Goal: Transaction & Acquisition: Book appointment/travel/reservation

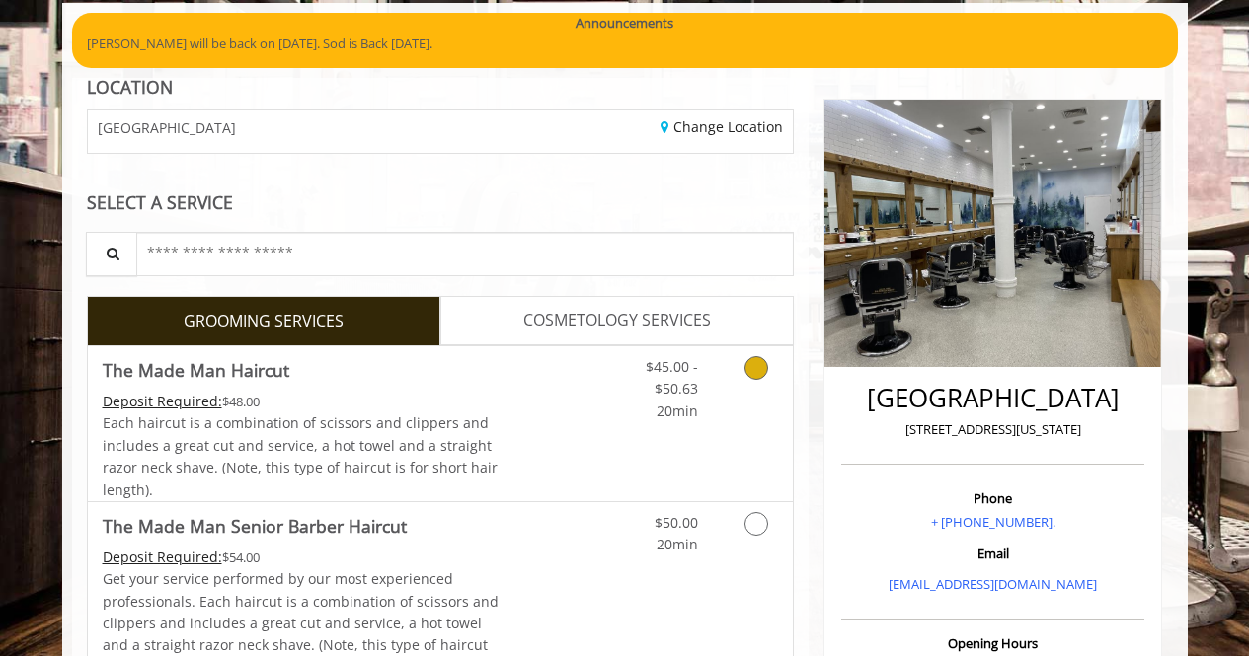
scroll to position [150, 0]
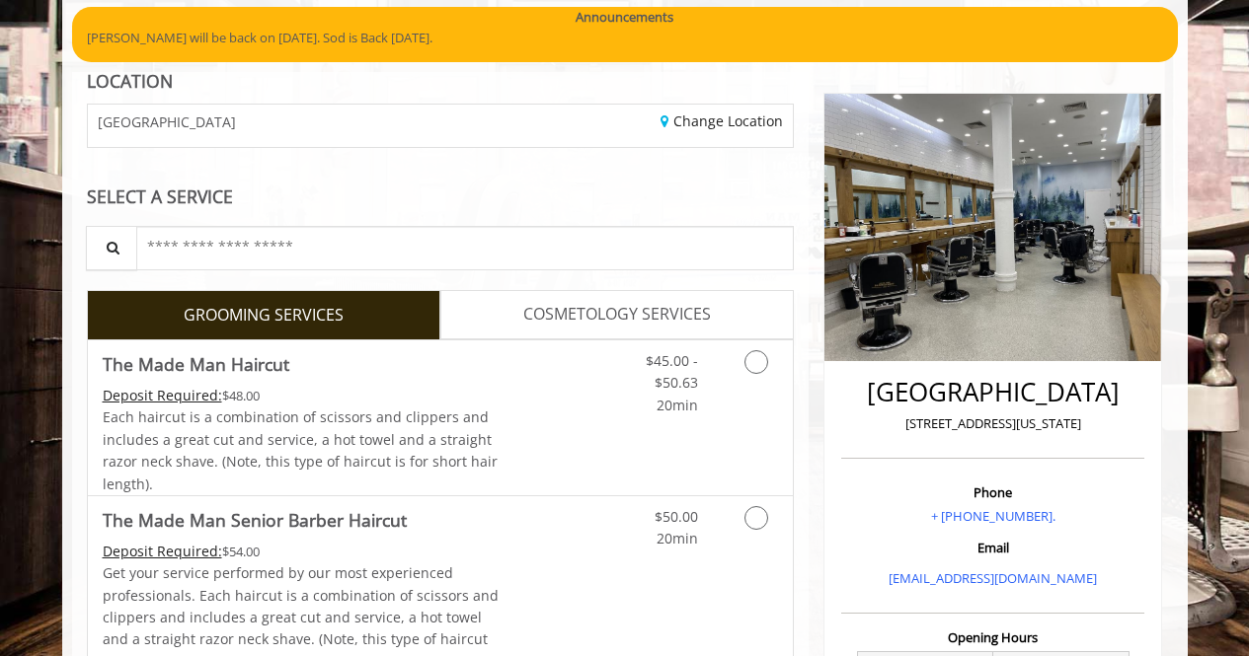
click at [489, 188] on div "SELECT A SERVICE" at bounding box center [441, 197] width 708 height 19
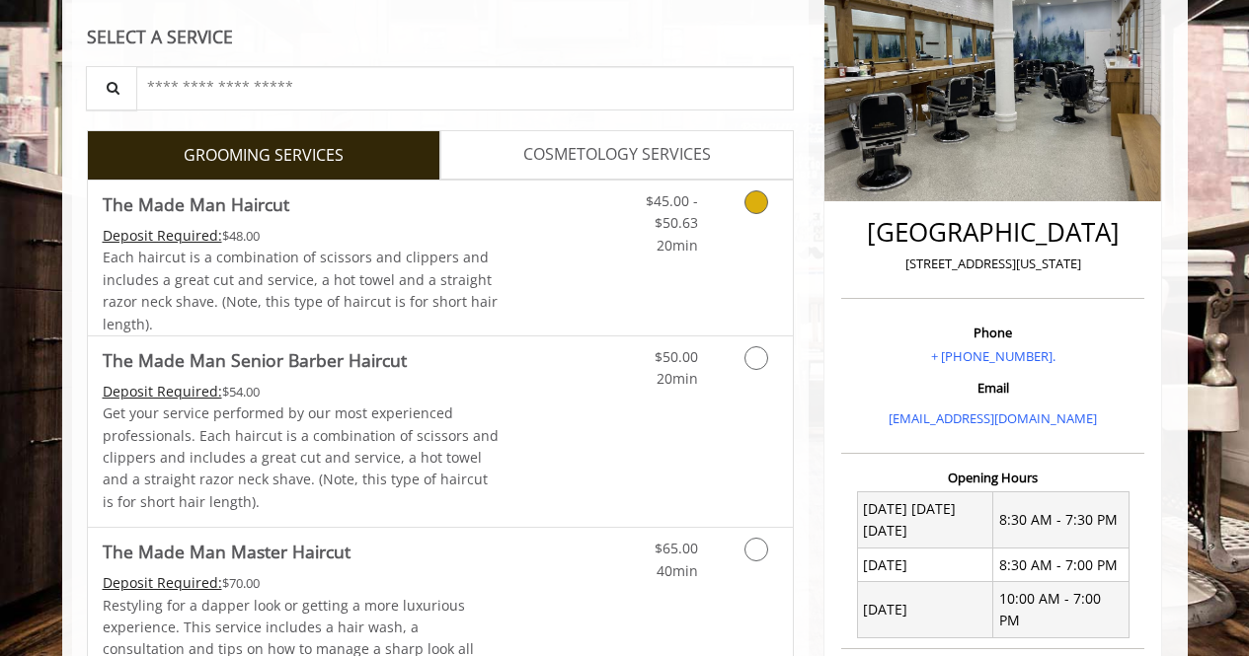
click at [533, 253] on link "Discounted Price" at bounding box center [556, 258] width 117 height 155
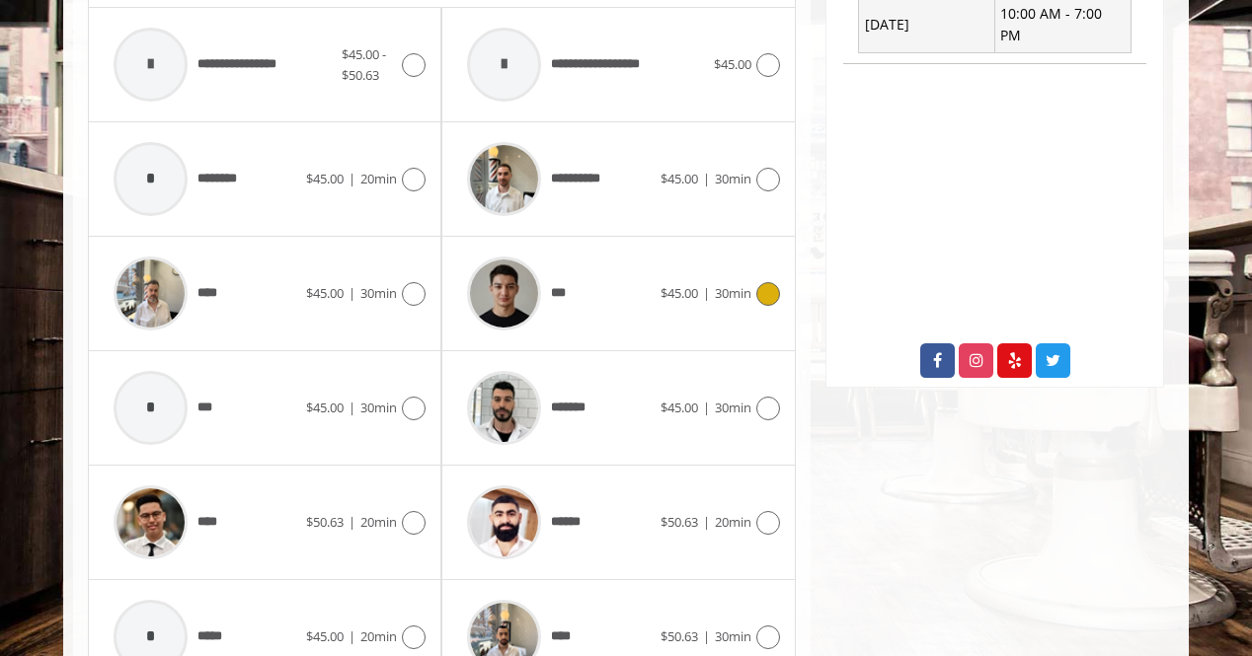
scroll to position [1002, 0]
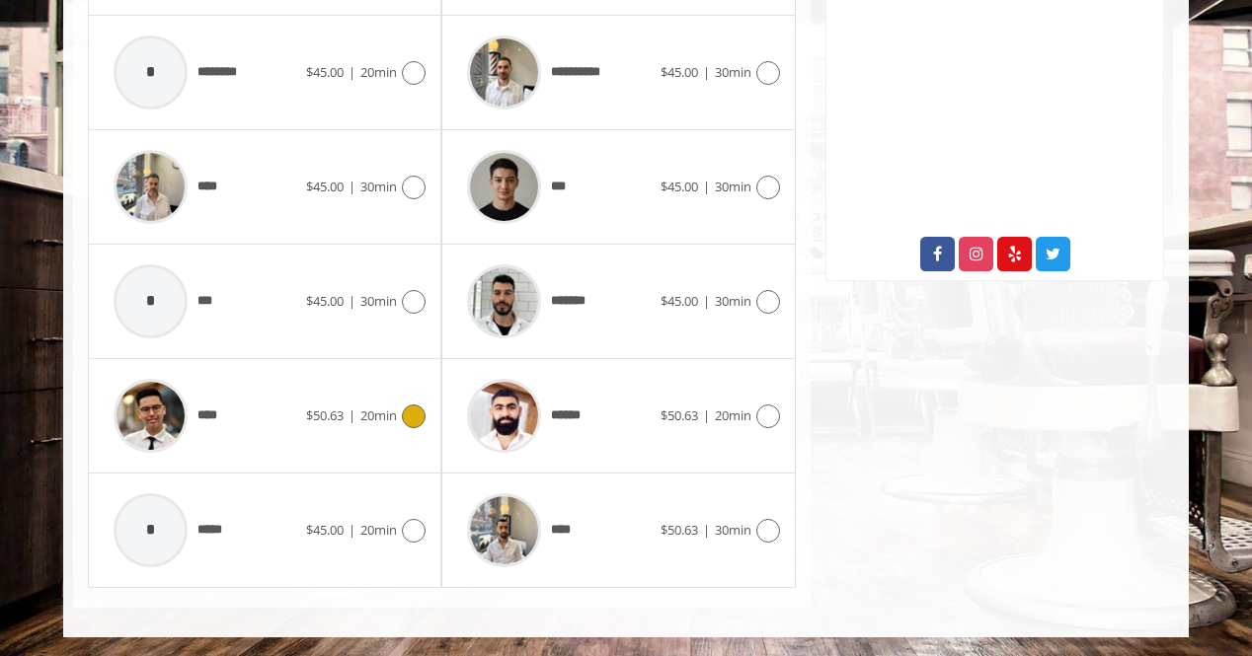
click at [339, 411] on span "$50.63" at bounding box center [325, 416] width 38 height 18
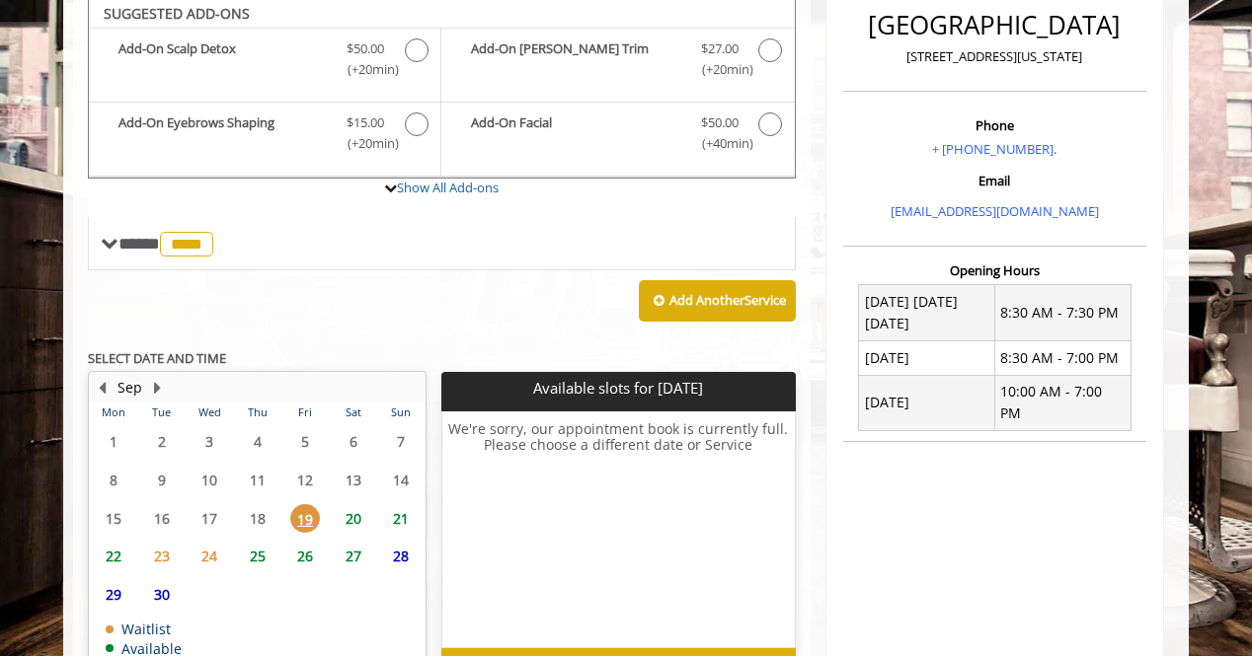
scroll to position [521, 0]
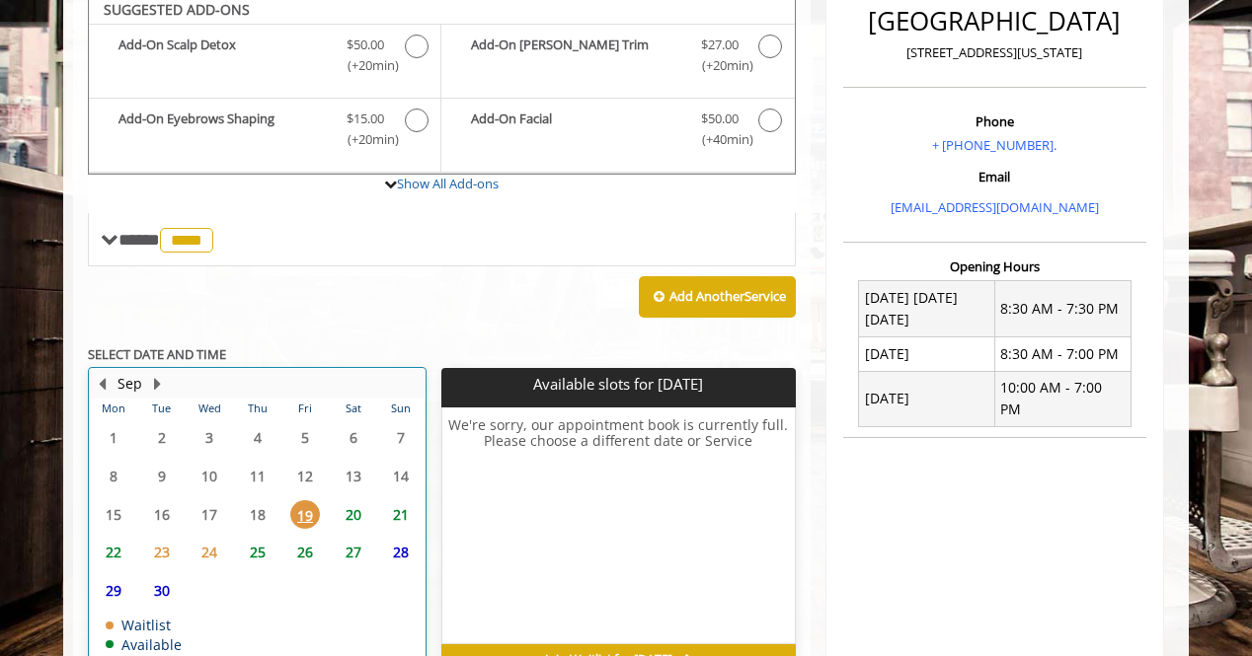
click at [342, 489] on table "Mon Tue Wed Thu Fri Sat Sun 1 2 3 4 5 6 7 8 9 10 11 12 13 14 15 16 17 18 19 20 …" at bounding box center [257, 536] width 335 height 275
click at [349, 508] on span "20" at bounding box center [354, 514] width 30 height 29
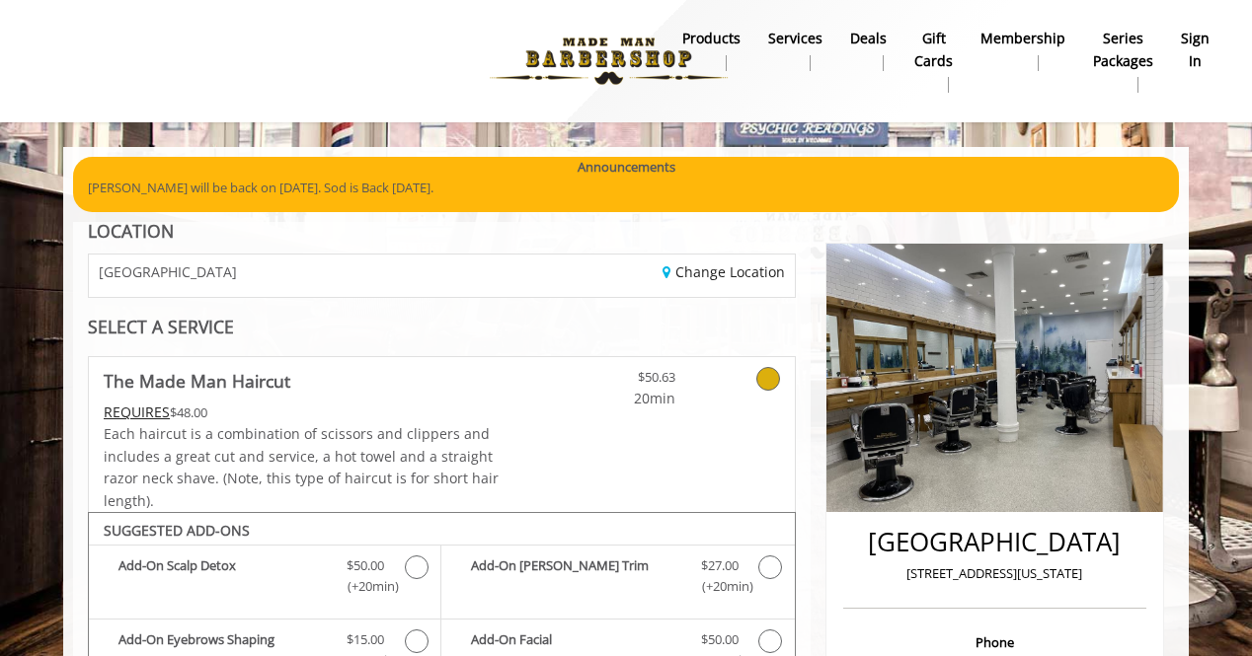
scroll to position [667, 0]
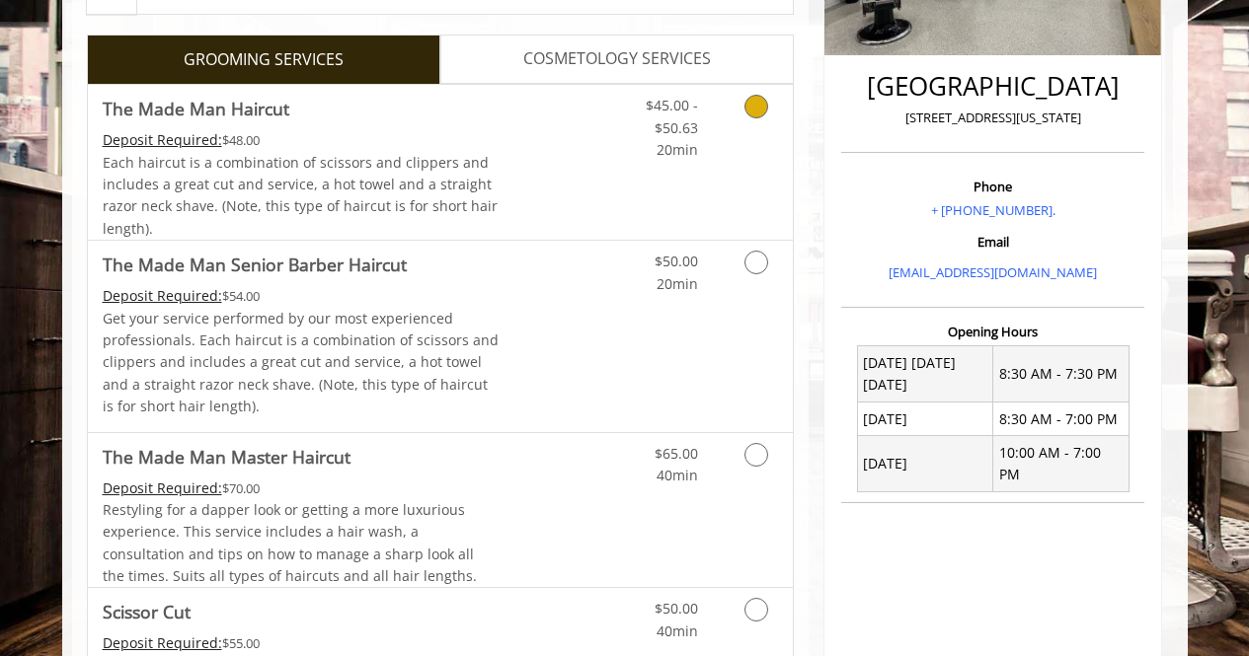
scroll to position [450, 0]
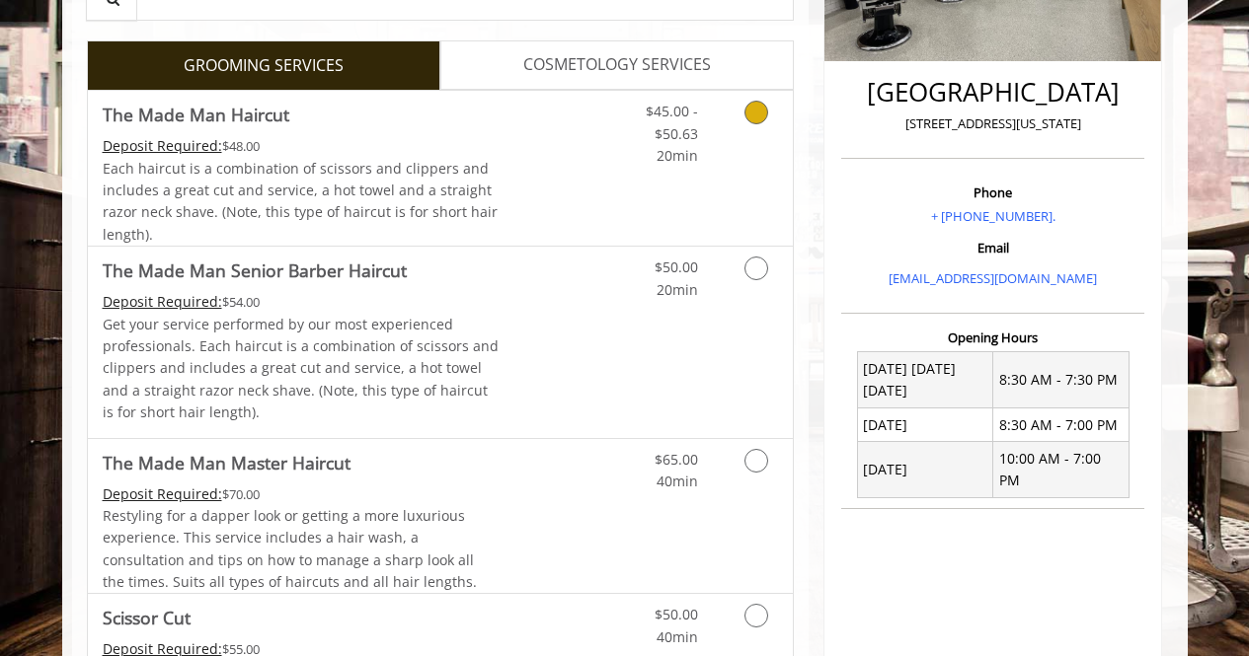
click at [427, 189] on span "Each haircut is a combination of scissors and clippers and includes a great cut…" at bounding box center [300, 201] width 395 height 85
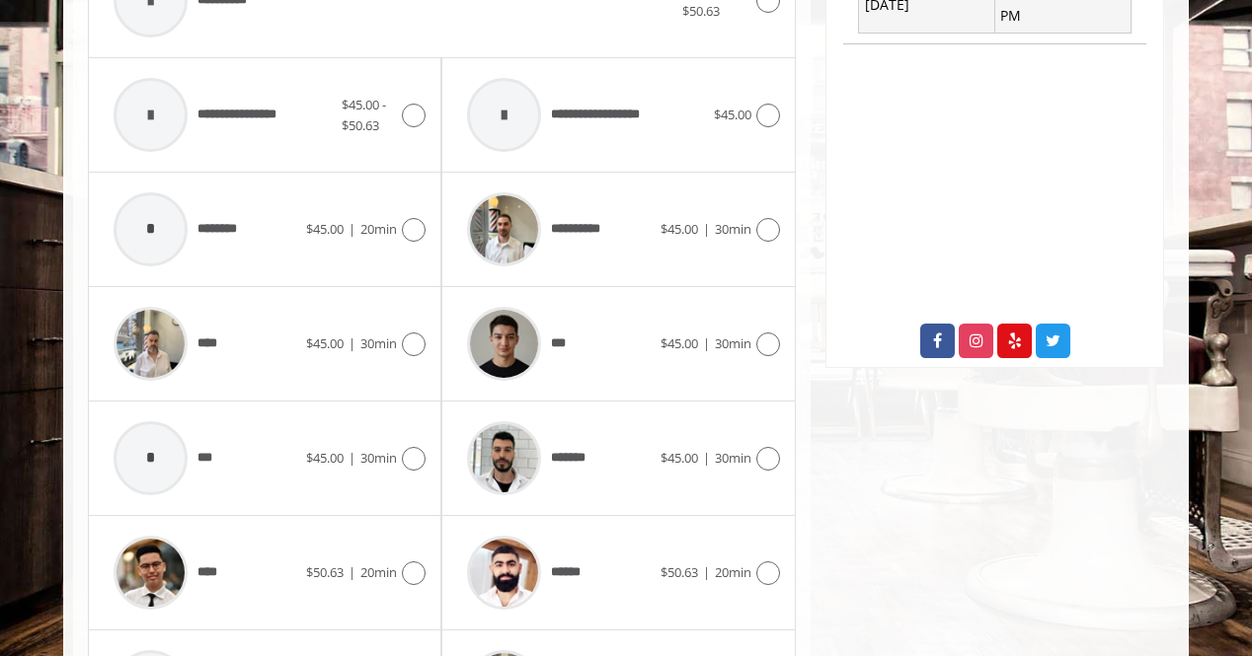
scroll to position [954, 0]
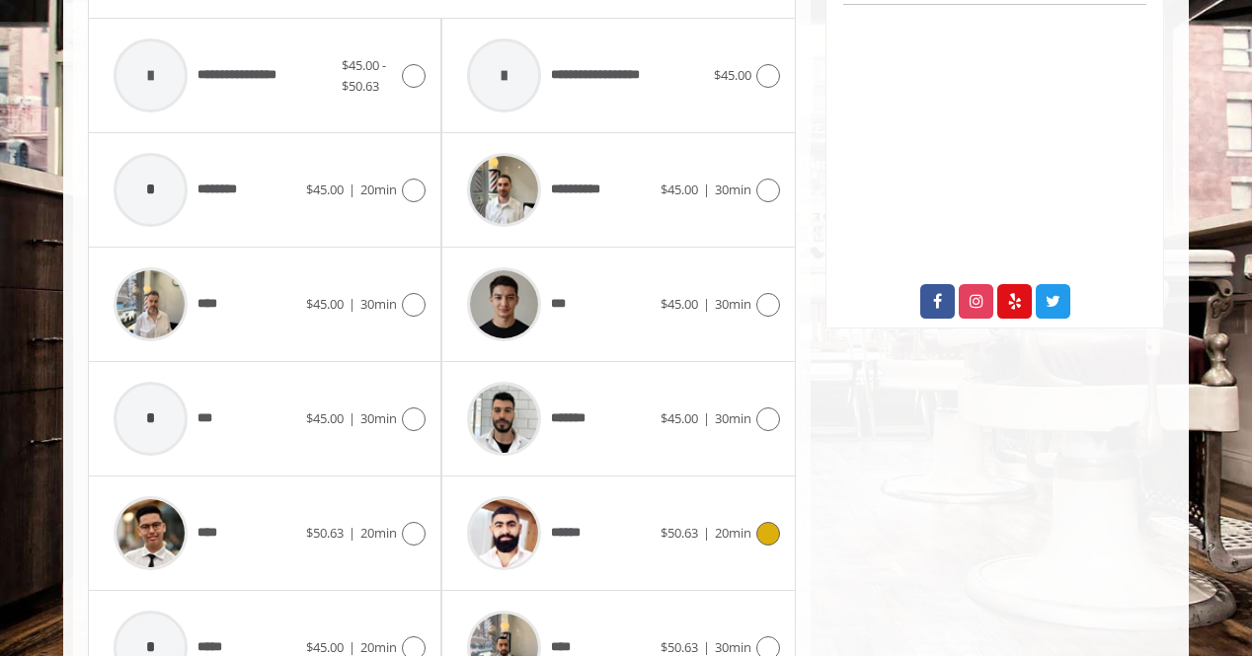
click at [555, 529] on span "******" at bounding box center [571, 533] width 41 height 21
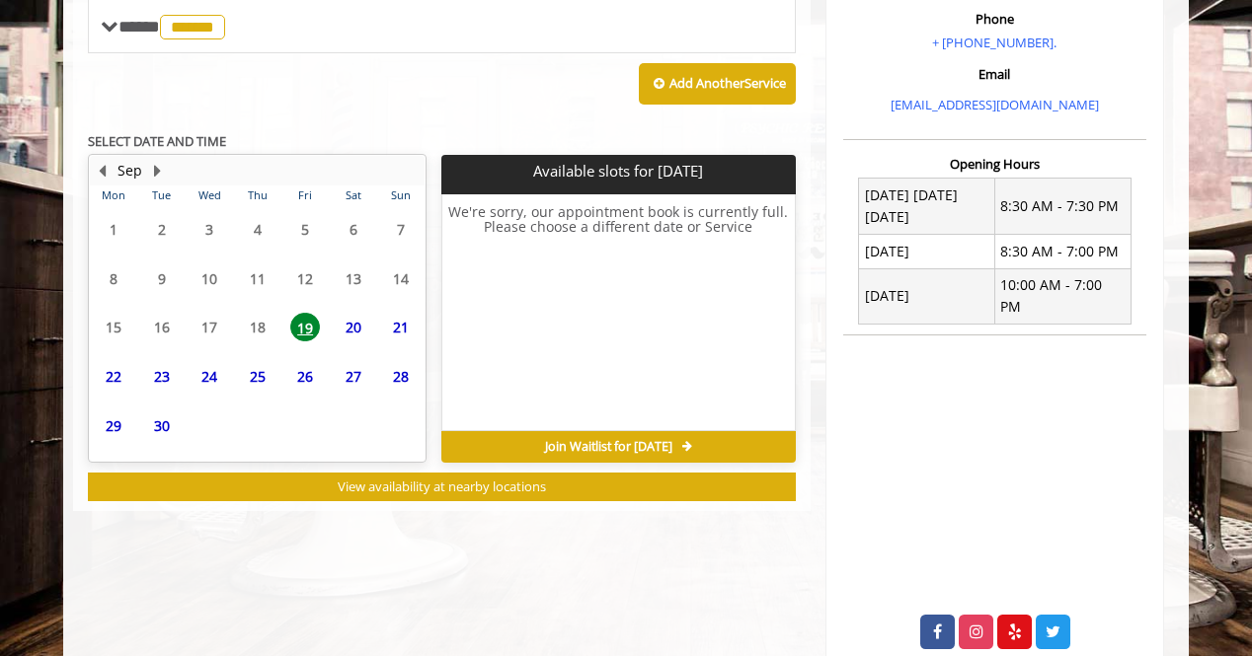
scroll to position [708, 0]
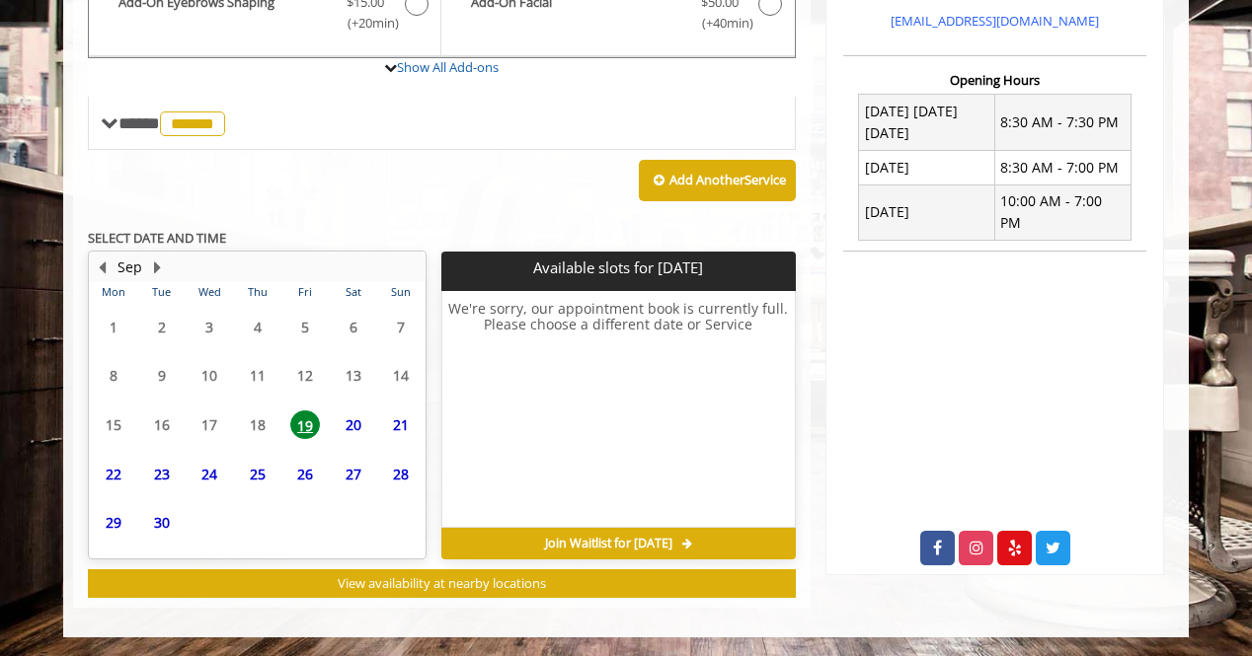
click at [359, 429] on span "20" at bounding box center [354, 425] width 30 height 29
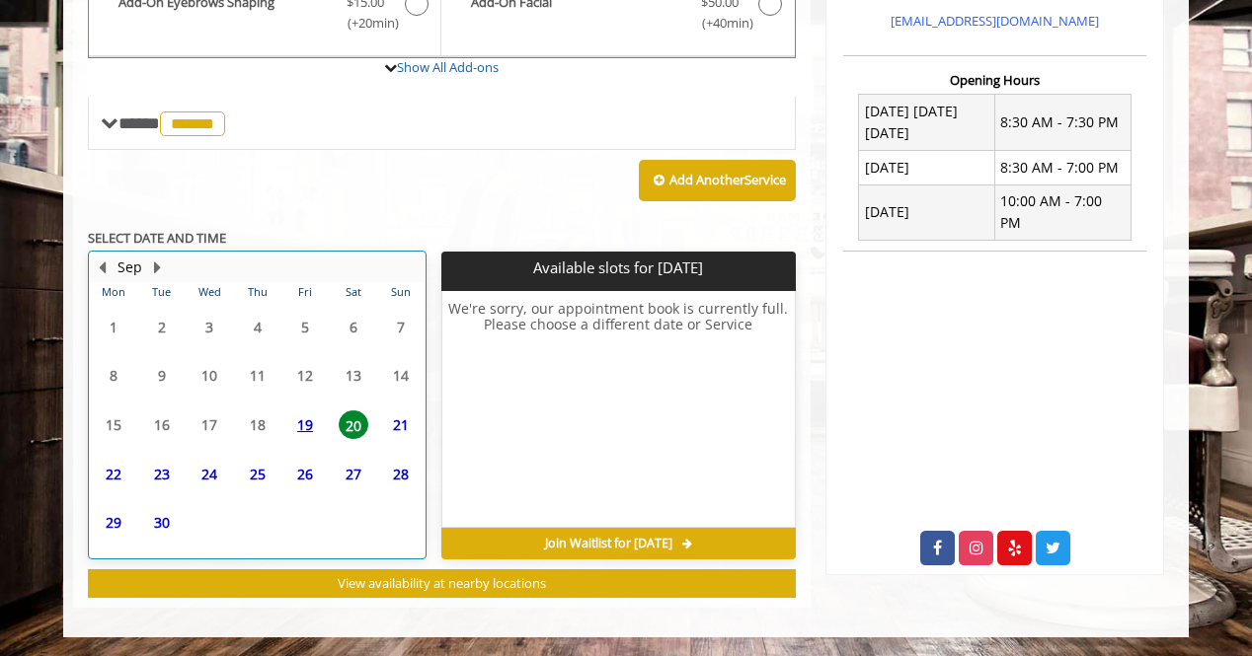
click at [382, 428] on div "21" at bounding box center [401, 425] width 40 height 29
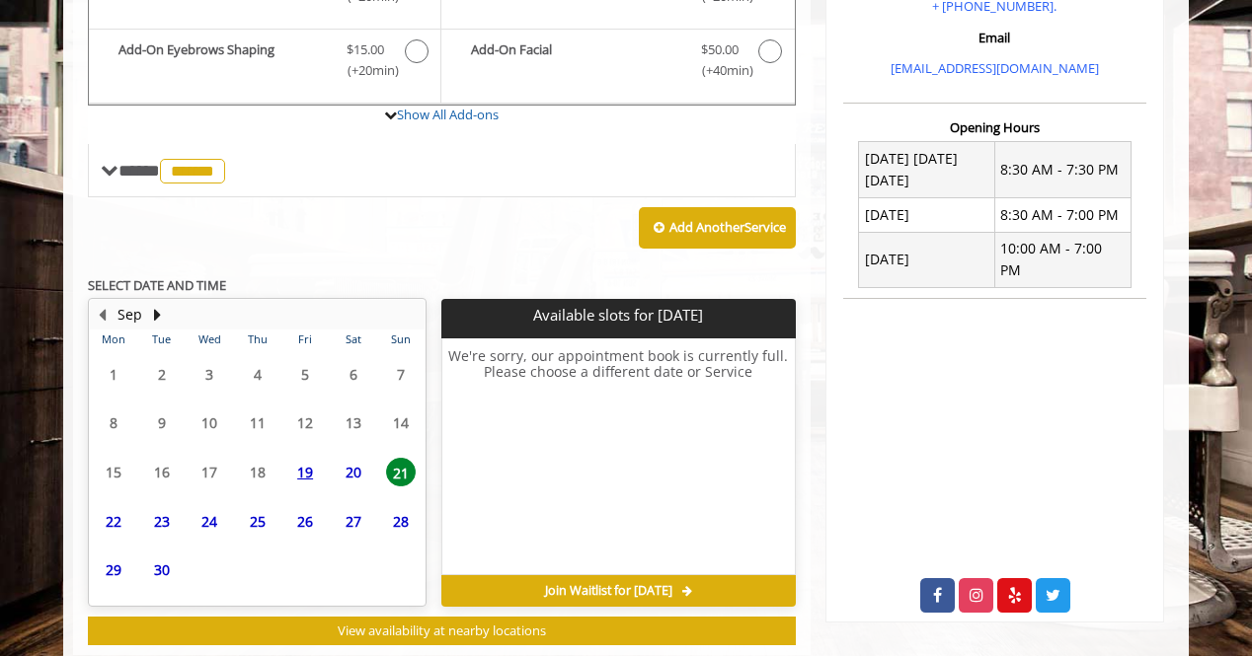
click at [122, 534] on span "22" at bounding box center [114, 521] width 30 height 29
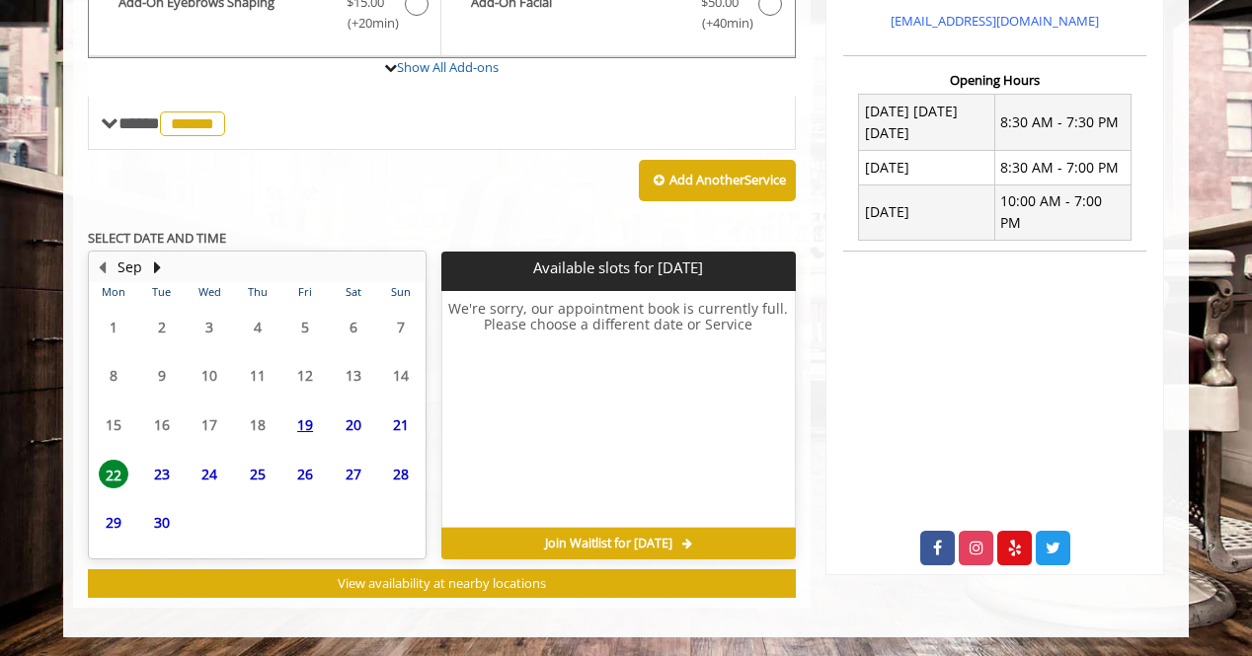
click at [163, 482] on span "23" at bounding box center [162, 474] width 30 height 29
click at [216, 479] on span "24" at bounding box center [209, 474] width 30 height 29
click at [253, 480] on span "25" at bounding box center [258, 474] width 30 height 29
click at [297, 470] on span "26" at bounding box center [305, 474] width 30 height 29
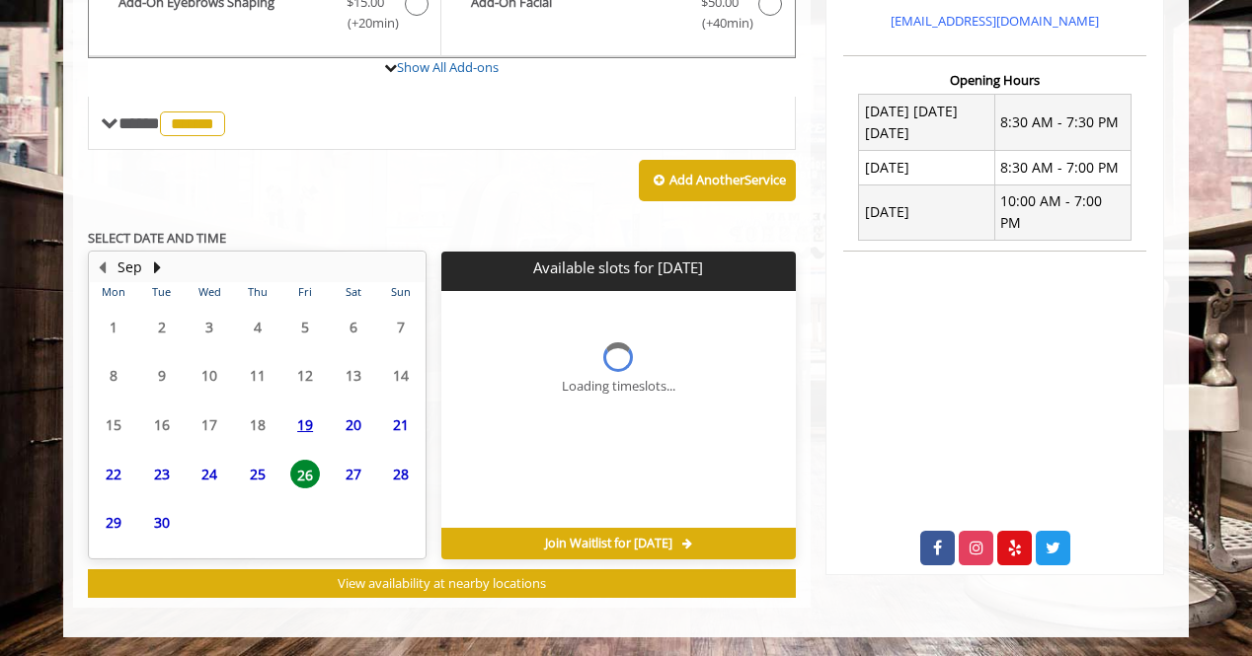
click at [352, 479] on span "27" at bounding box center [354, 474] width 30 height 29
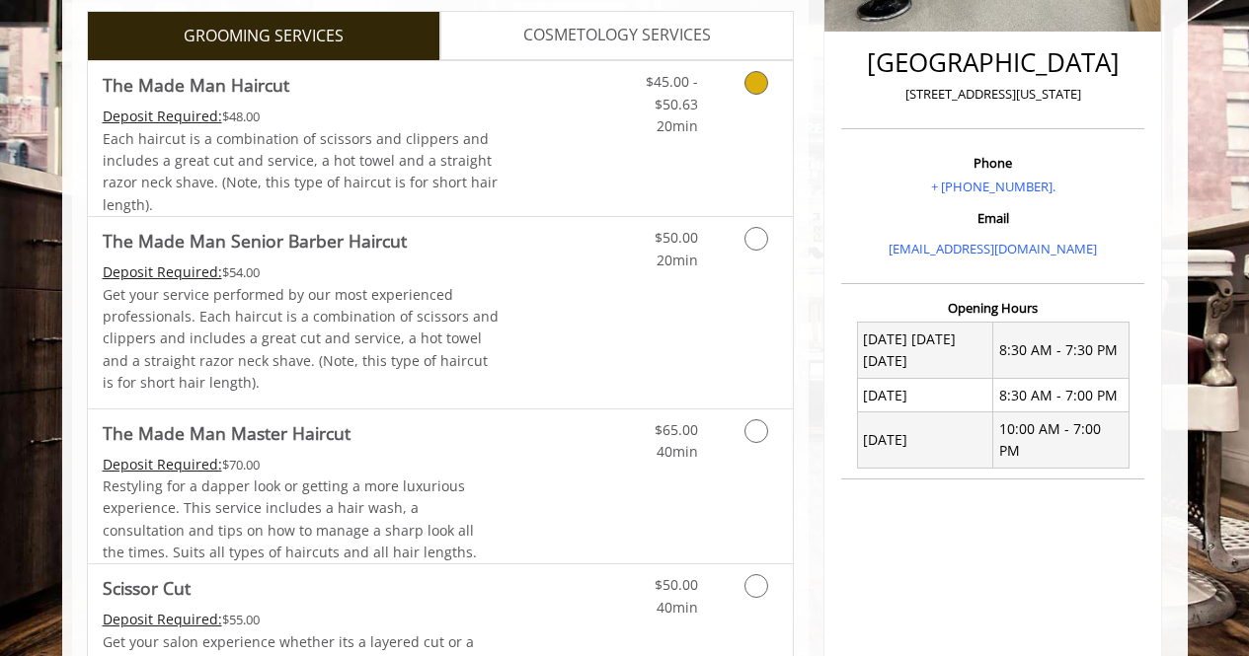
click at [376, 121] on div "Deposit Required: $48.00" at bounding box center [301, 117] width 397 height 22
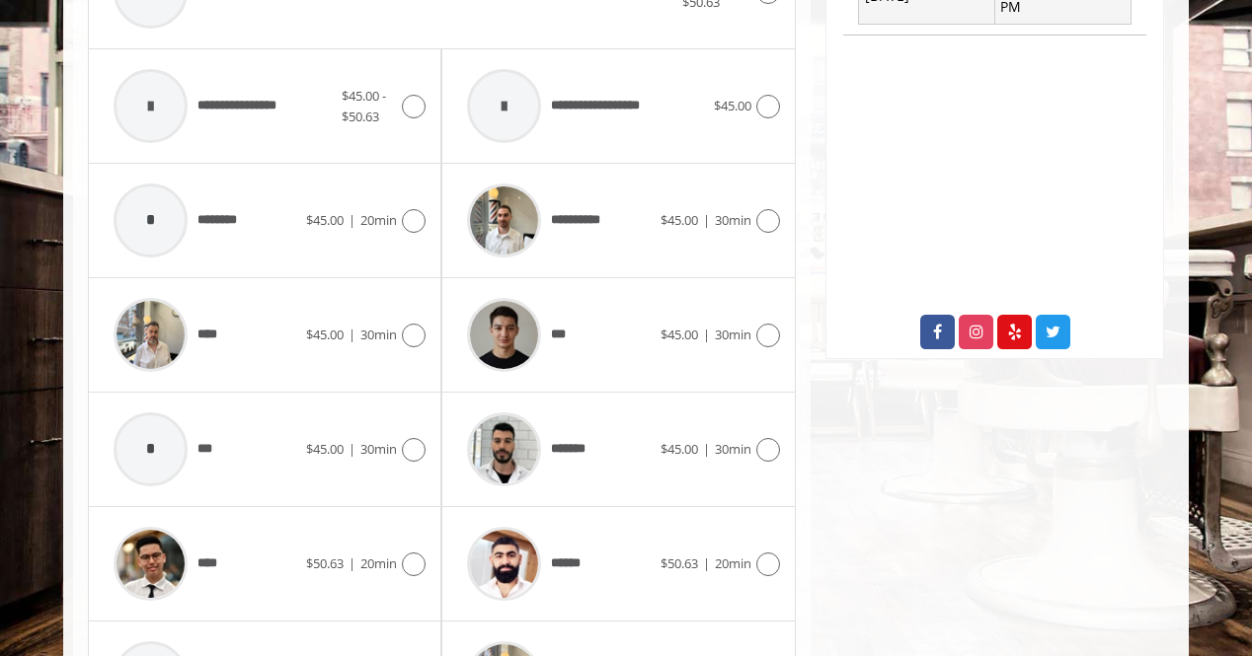
scroll to position [943, 0]
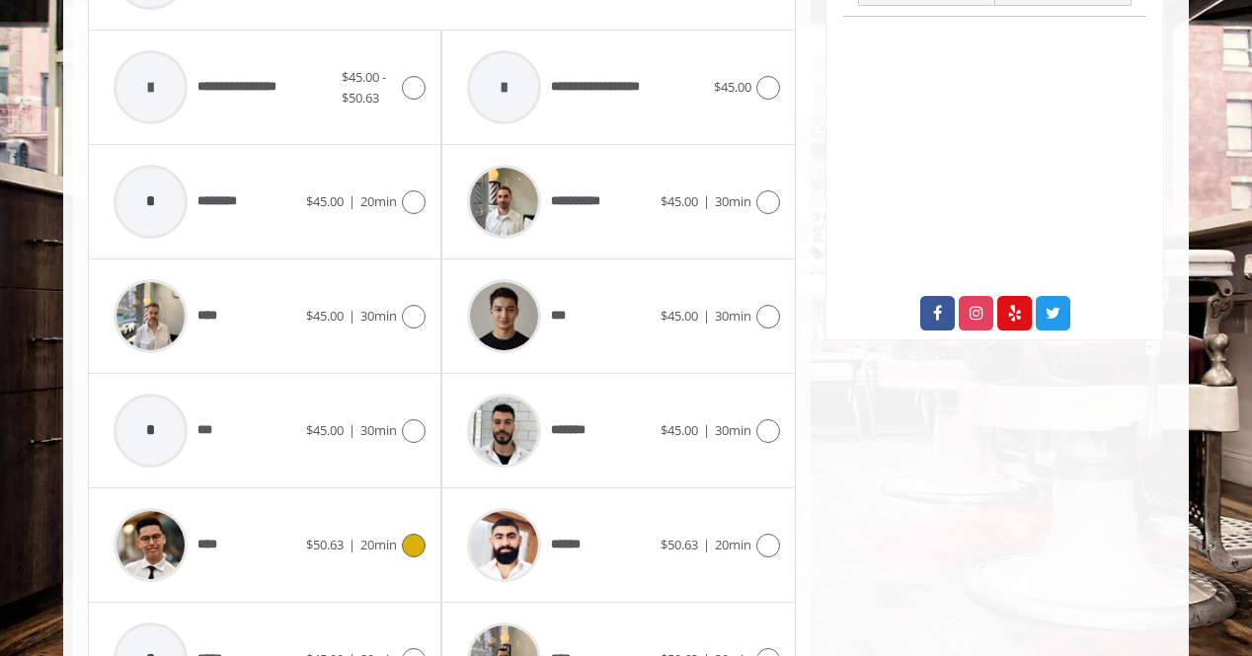
click at [323, 525] on div "**** $50.63 | 20min" at bounding box center [265, 545] width 322 height 94
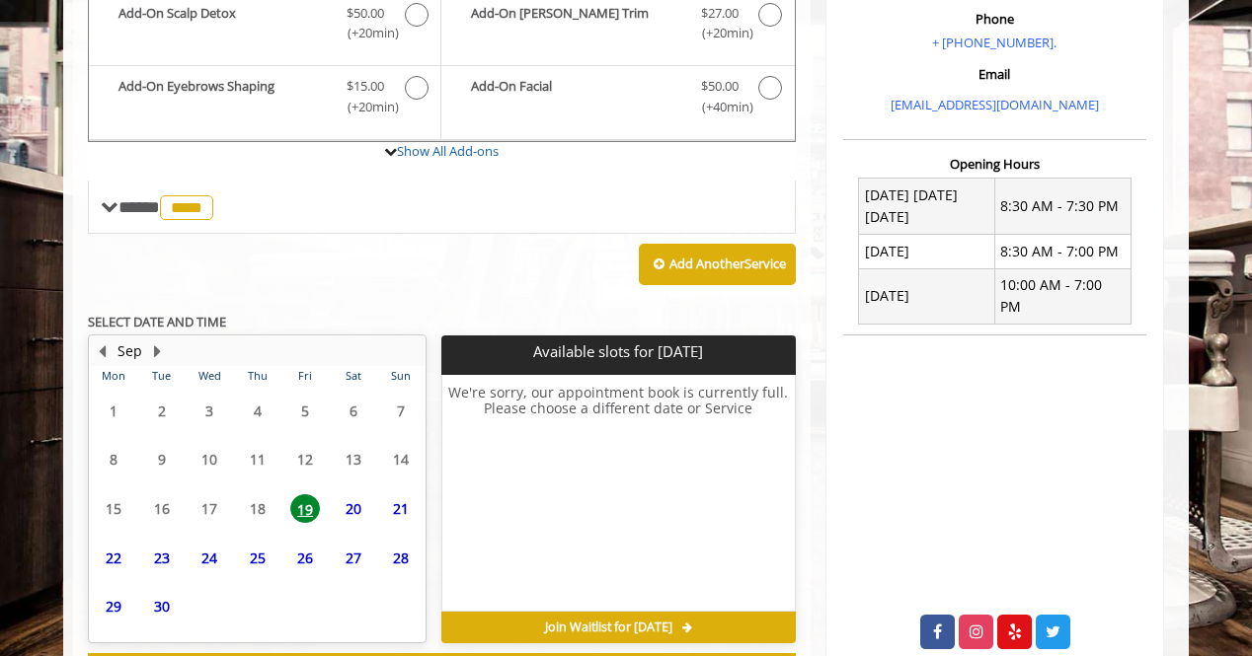
scroll to position [708, 0]
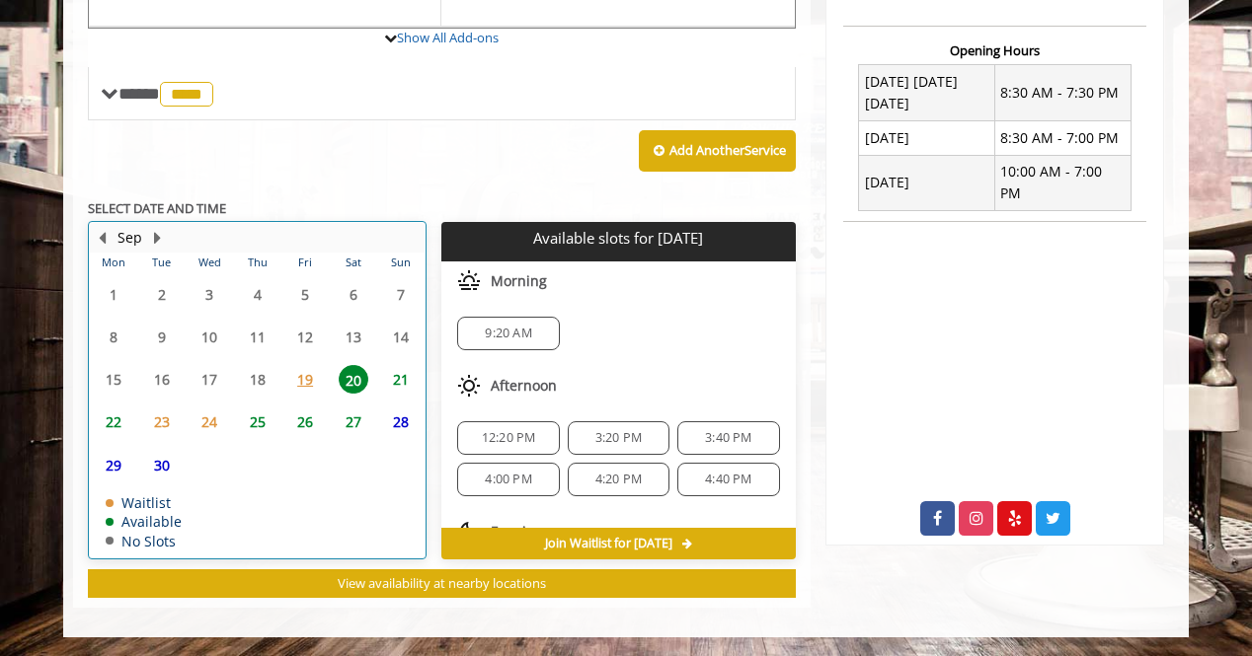
click at [420, 401] on td "28" at bounding box center [401, 422] width 48 height 42
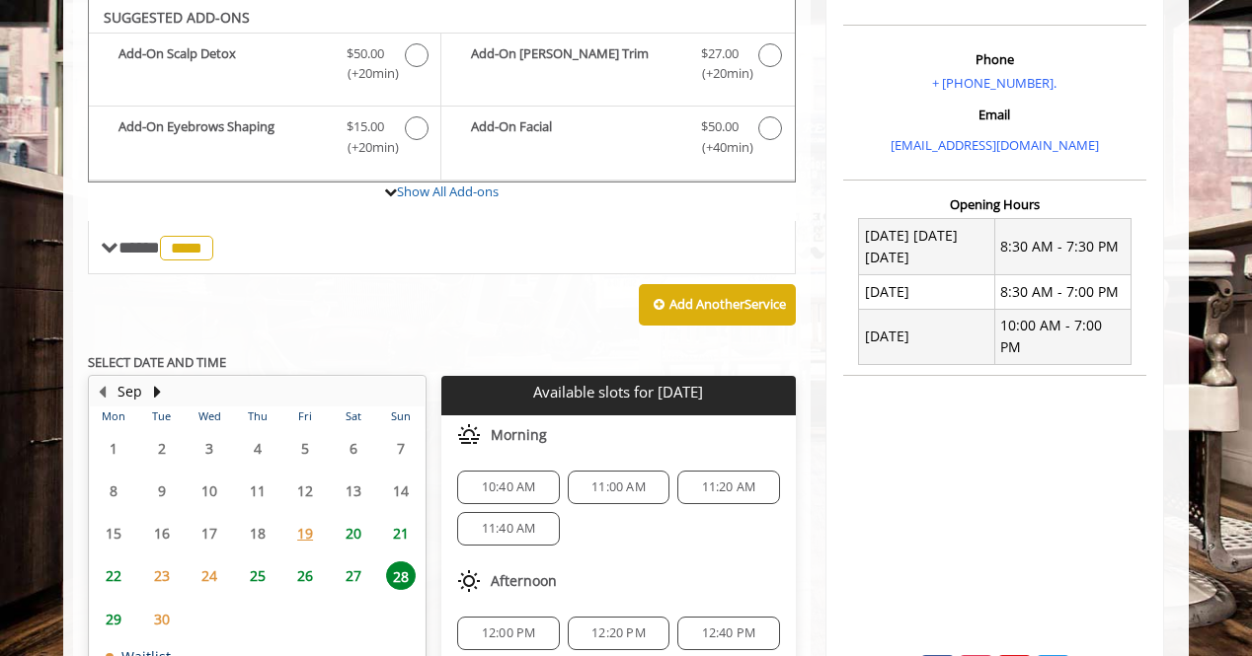
click at [400, 544] on span "21" at bounding box center [401, 533] width 30 height 29
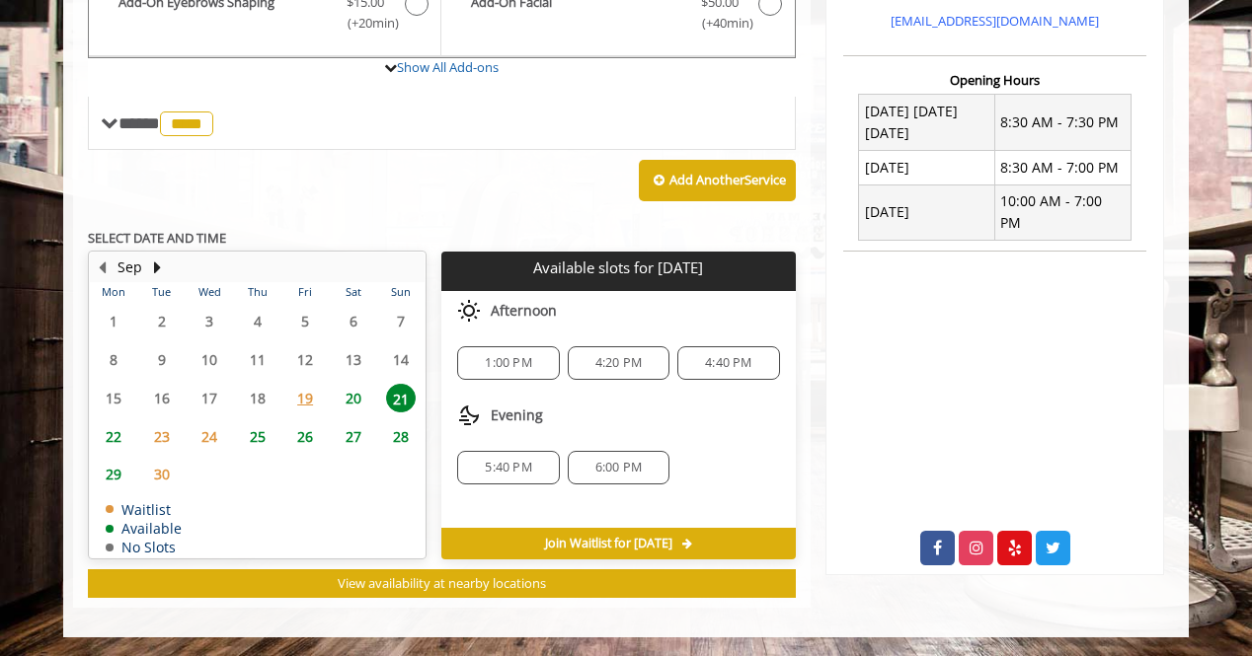
click at [360, 399] on span "20" at bounding box center [354, 398] width 30 height 29
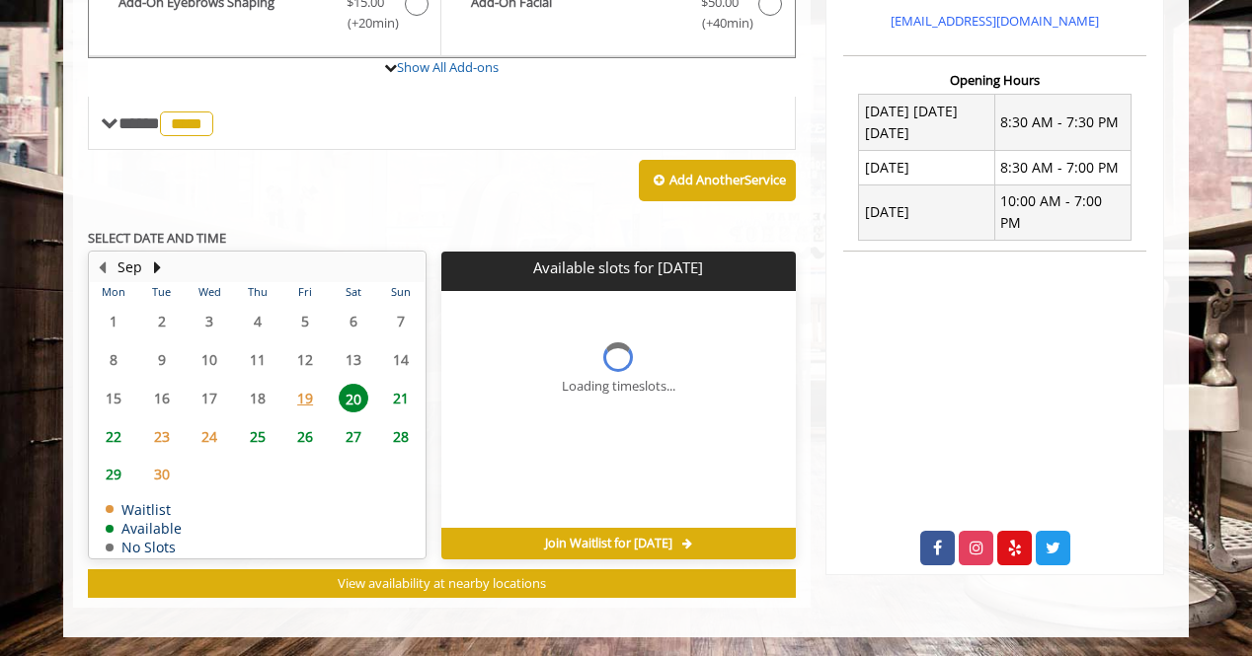
scroll to position [737, 0]
